Goal: Task Accomplishment & Management: Use online tool/utility

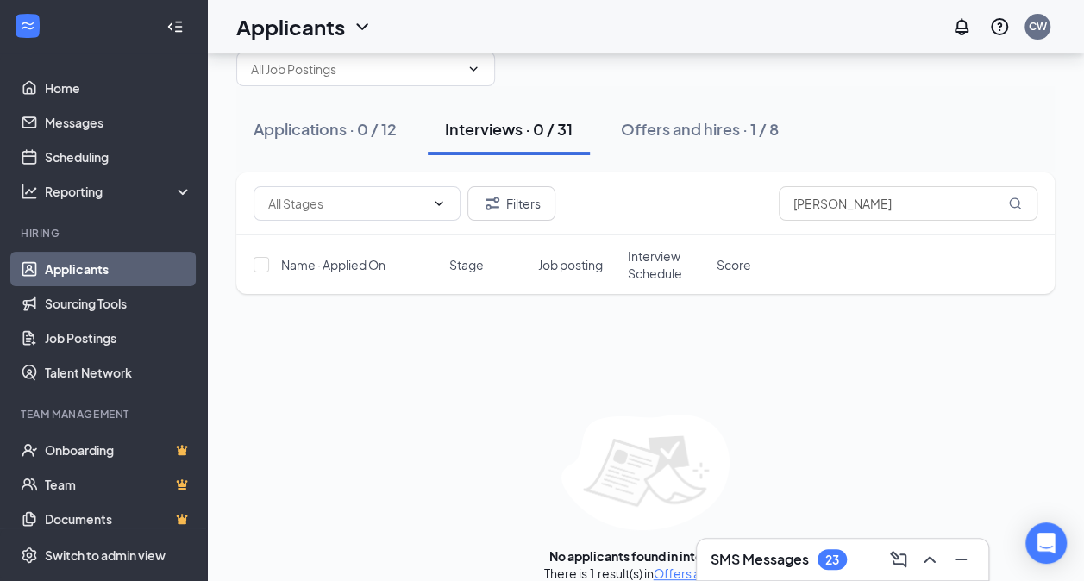
scroll to position [60, 0]
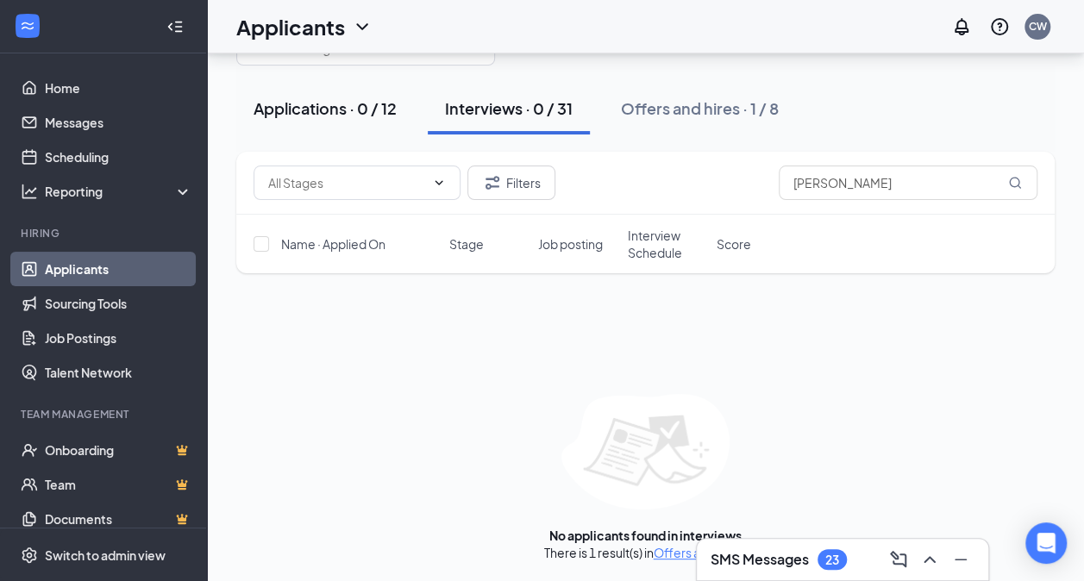
click at [310, 116] on div "Applications · 0 / 12" at bounding box center [325, 108] width 143 height 22
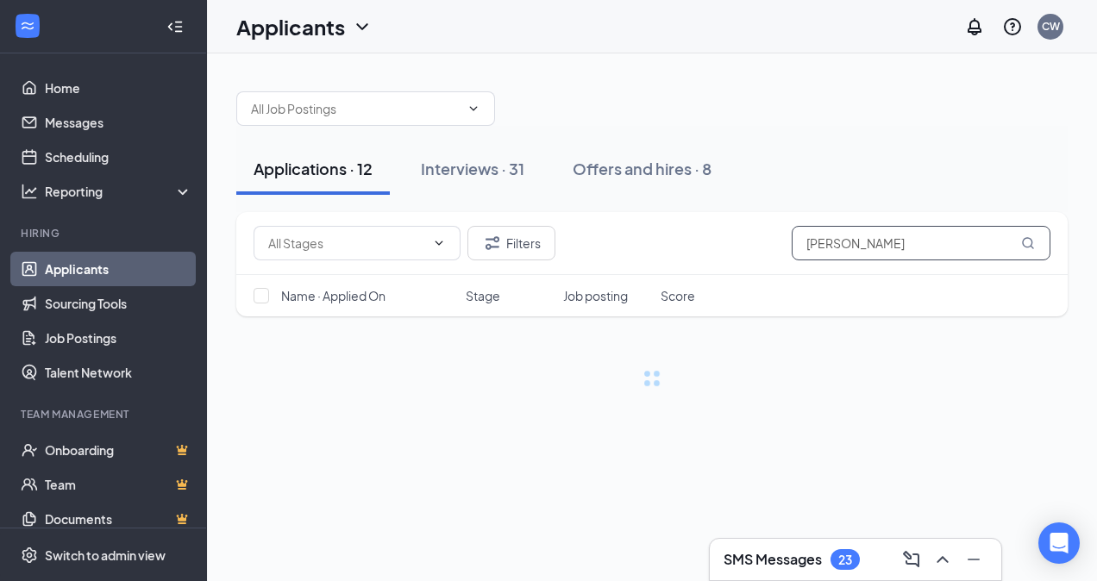
drag, startPoint x: 837, startPoint y: 238, endPoint x: 681, endPoint y: 252, distance: 156.7
click at [681, 252] on div "Filters alex" at bounding box center [652, 243] width 797 height 34
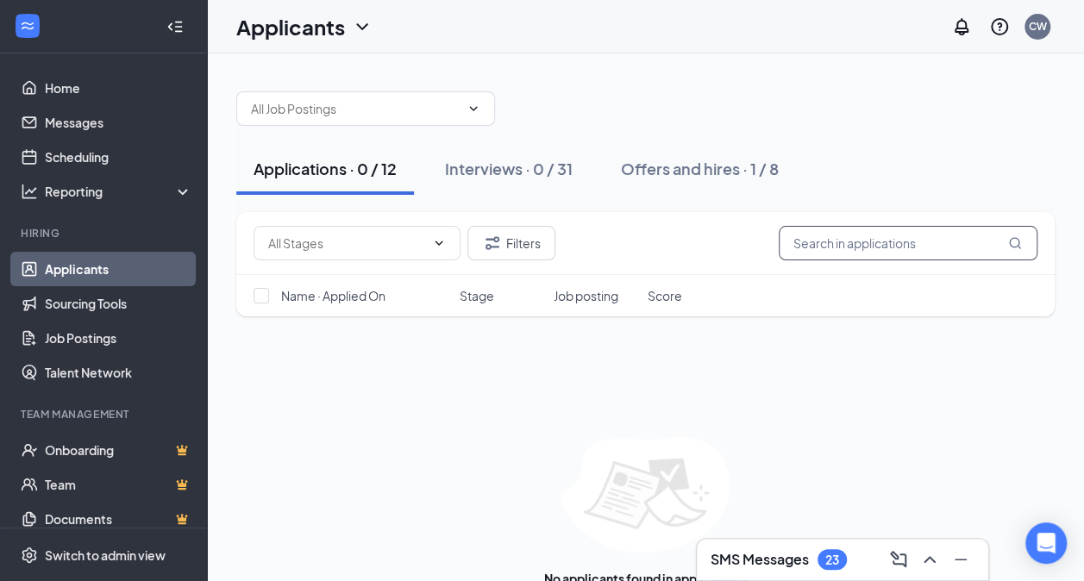
type input "t"
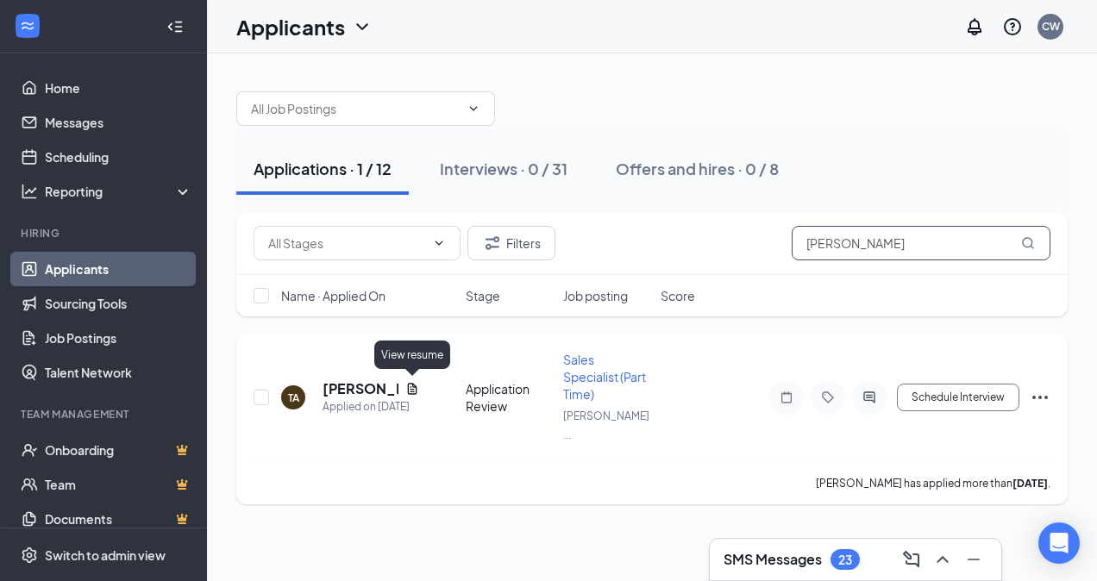
type input "[PERSON_NAME]"
click at [411, 389] on icon "Document" at bounding box center [412, 388] width 9 height 11
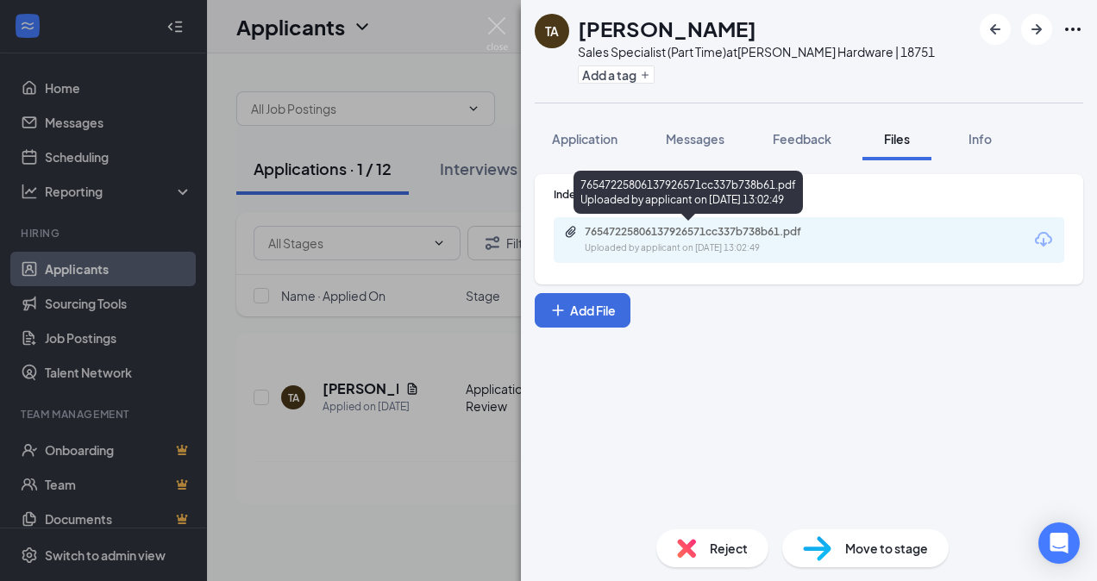
click at [798, 243] on div "Uploaded by applicant on Sep 13, 2025 at 13:02:49" at bounding box center [714, 248] width 259 height 14
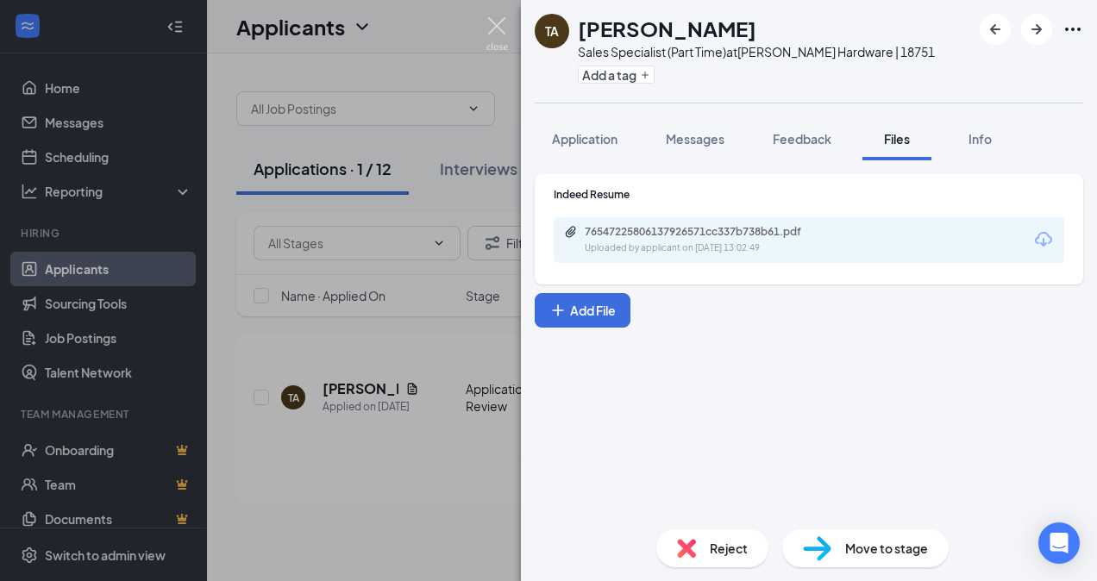
drag, startPoint x: 493, startPoint y: 22, endPoint x: 504, endPoint y: 44, distance: 23.9
click at [494, 22] on img at bounding box center [497, 34] width 22 height 34
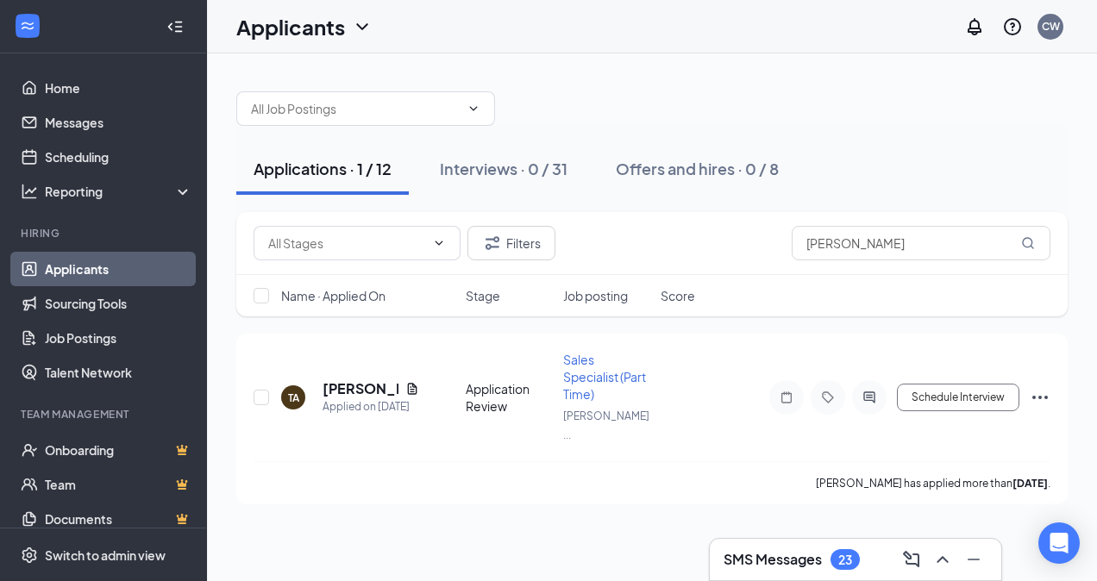
click at [765, 557] on h3 "SMS Messages" at bounding box center [772, 559] width 98 height 19
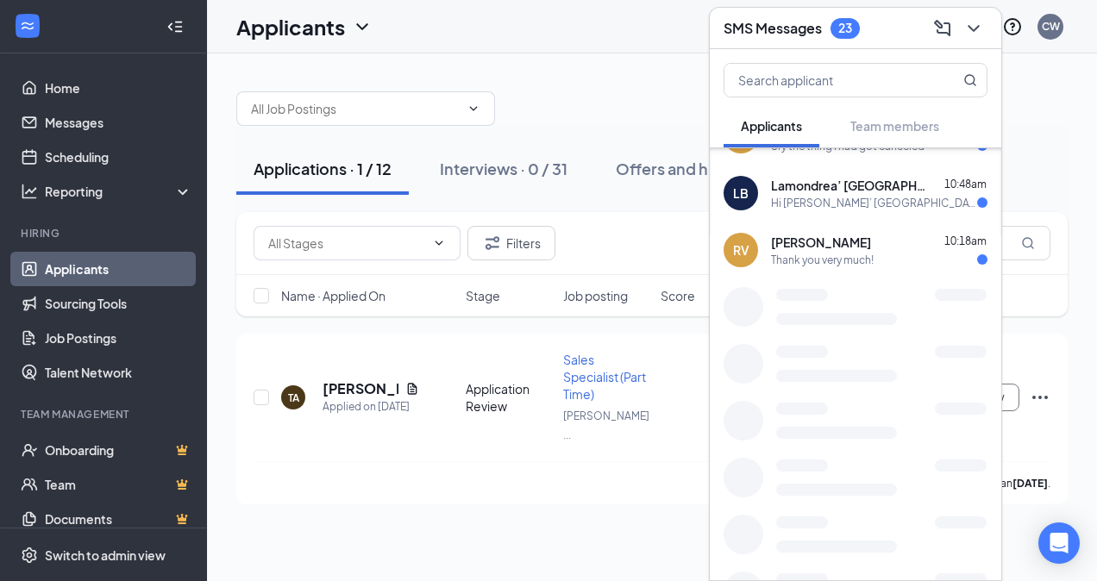
scroll to position [481, 0]
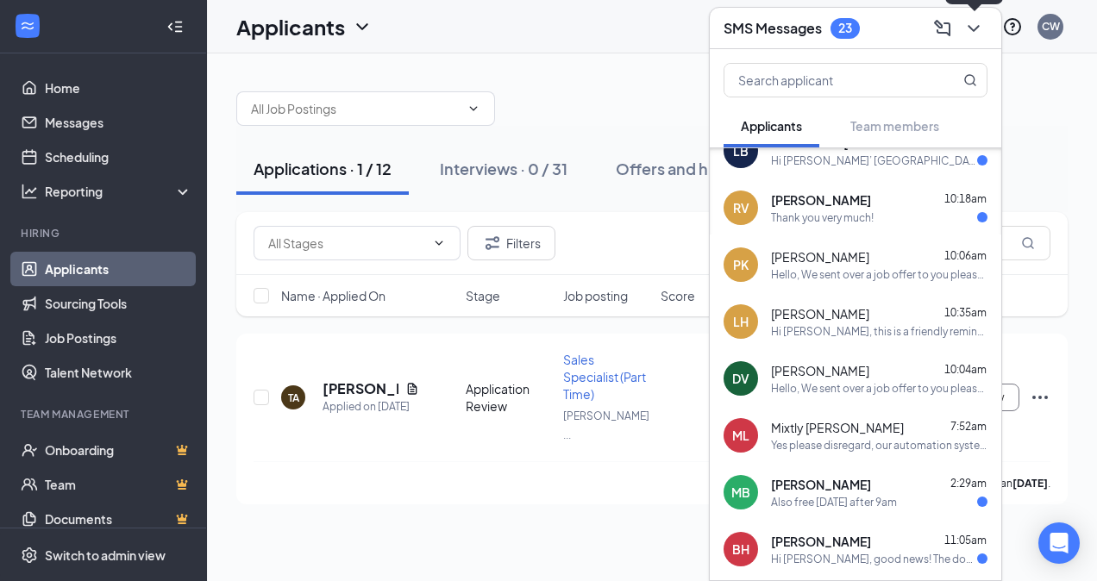
click at [972, 28] on icon "ChevronDown" at bounding box center [973, 28] width 21 height 21
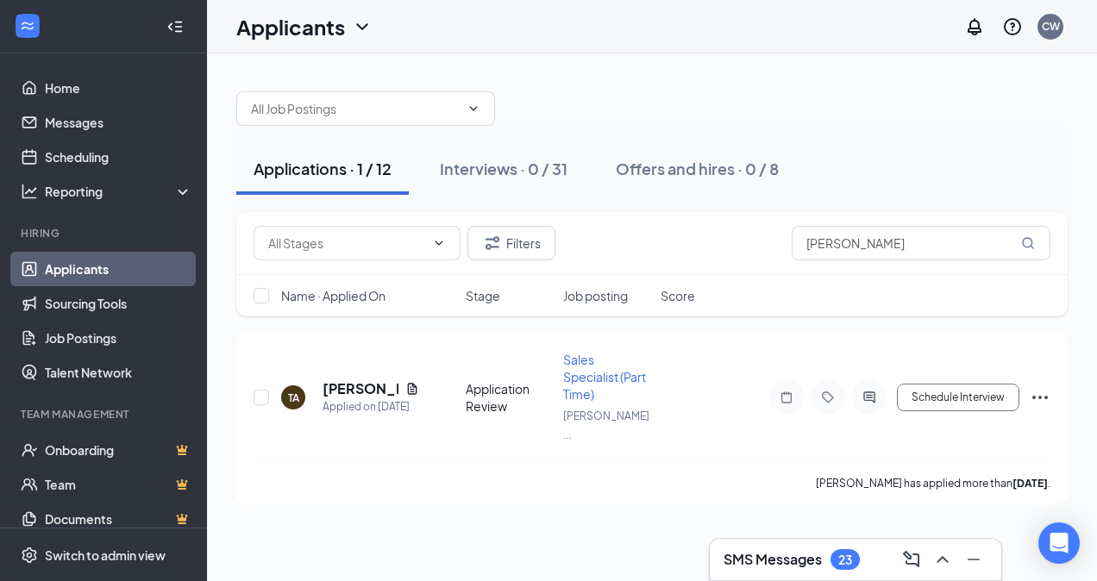
scroll to position [0, 0]
